Goal: Register for event/course

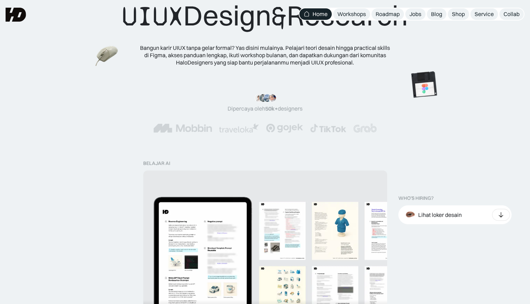
scroll to position [69, 0]
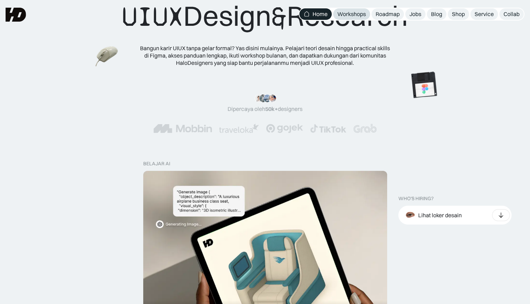
click at [352, 13] on div "Workshops" at bounding box center [351, 13] width 29 height 7
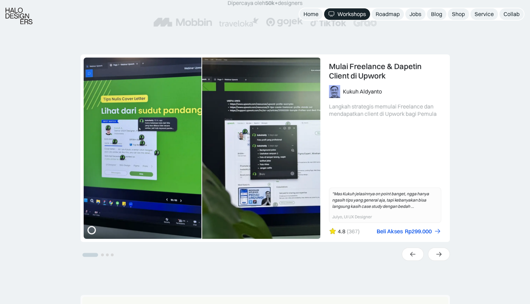
scroll to position [132, 0]
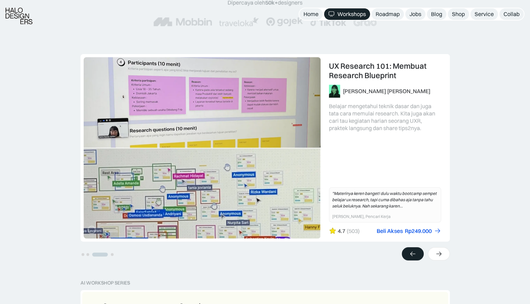
click at [416, 258] on div at bounding box center [413, 253] width 22 height 13
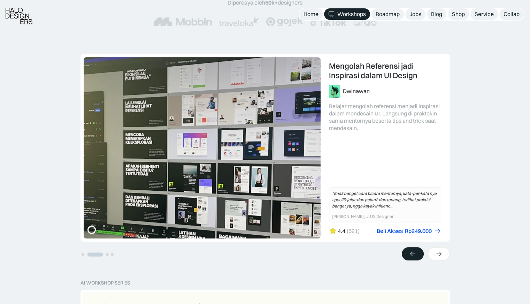
click at [416, 258] on div at bounding box center [413, 253] width 22 height 13
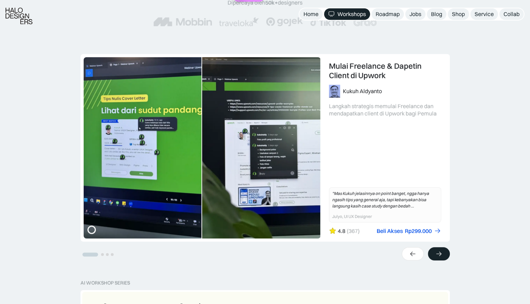
click at [437, 250] on div at bounding box center [439, 253] width 22 height 13
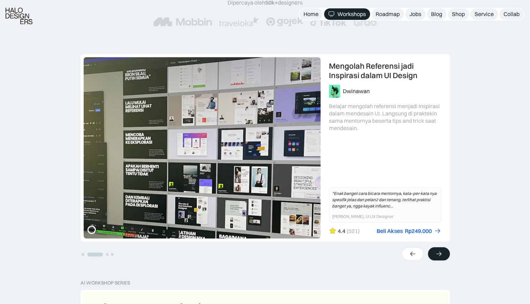
click at [437, 250] on div at bounding box center [439, 253] width 22 height 13
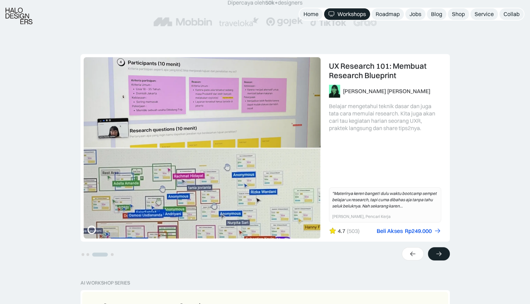
click at [437, 250] on div at bounding box center [439, 253] width 22 height 13
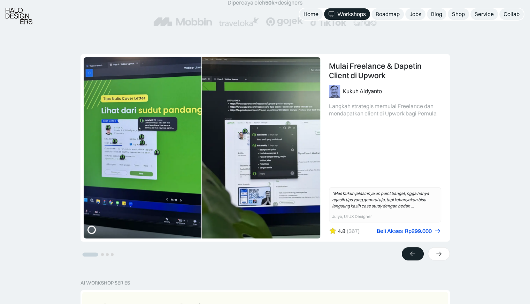
click at [420, 255] on div at bounding box center [413, 253] width 22 height 13
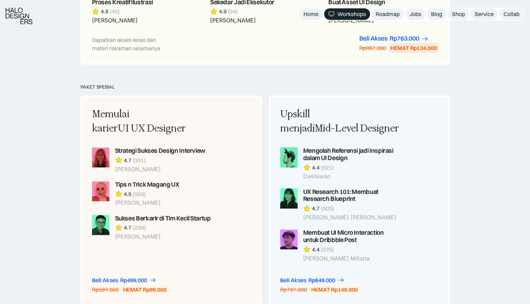
scroll to position [496, 0]
